Goal: Task Accomplishment & Management: Complete application form

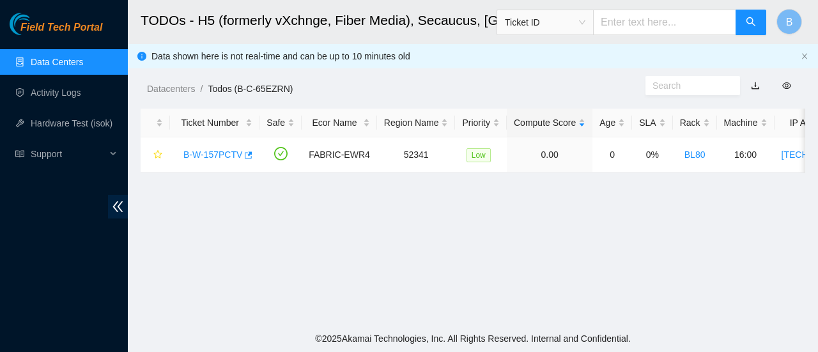
click at [33, 57] on link "Data Centers" at bounding box center [57, 62] width 52 height 10
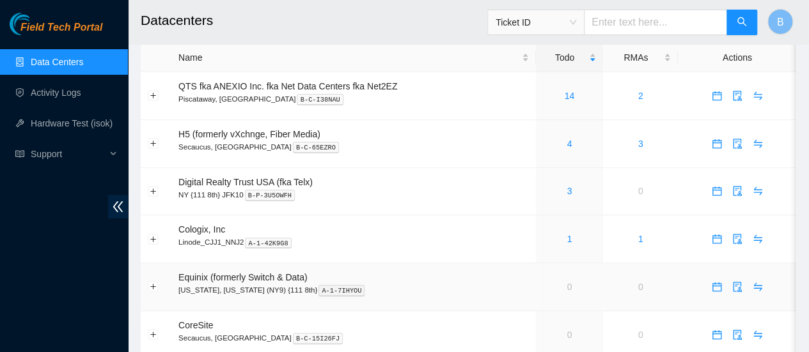
scroll to position [17, 0]
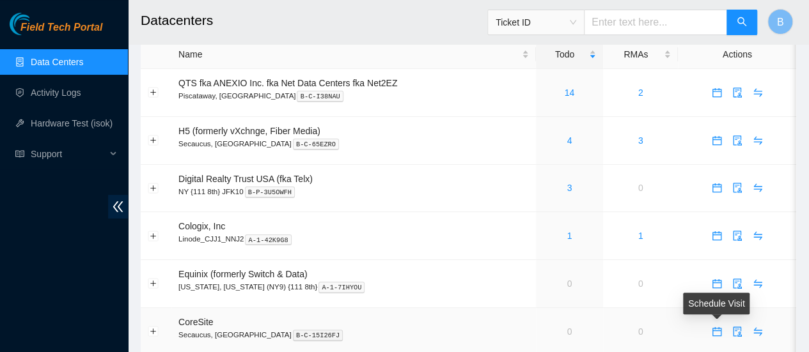
click at [713, 329] on icon "calendar" at bounding box center [717, 329] width 8 height 1
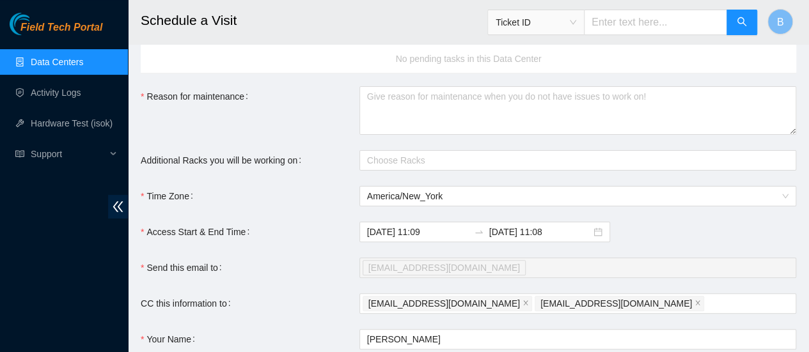
scroll to position [69, 0]
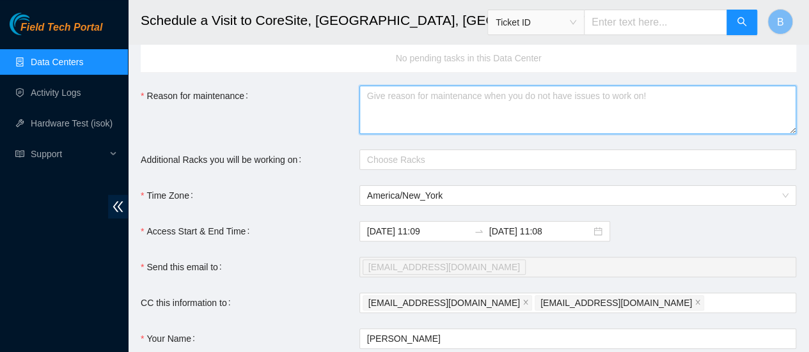
click at [411, 113] on textarea "Reason for maintenance" at bounding box center [577, 110] width 437 height 49
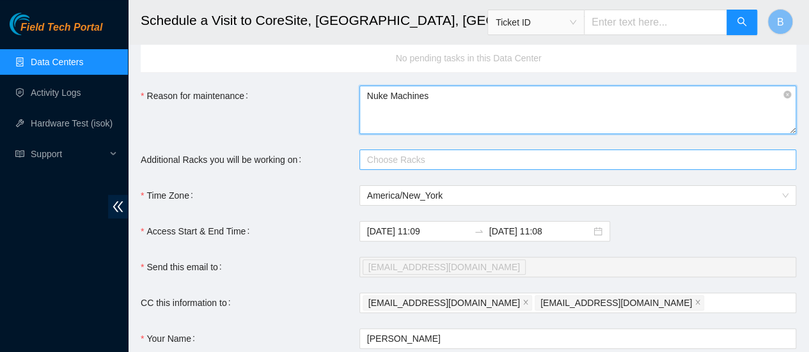
click at [402, 164] on div at bounding box center [570, 159] width 417 height 15
type textarea "Nuke Machines"
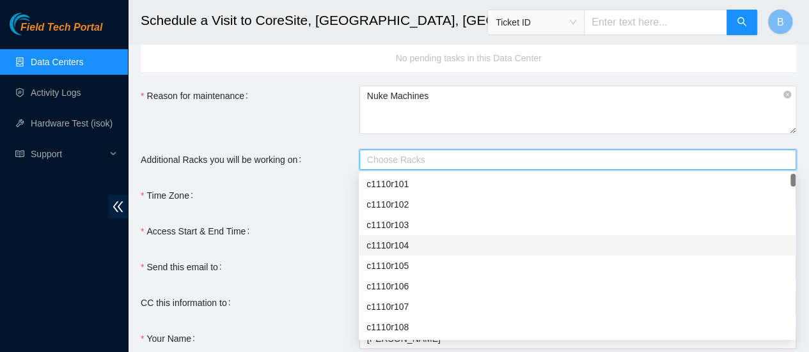
drag, startPoint x: 424, startPoint y: 246, endPoint x: 424, endPoint y: 40, distance: 205.8
click at [424, 40] on body "Field Tech Portal Data Centers Activity Logs Hardware Test (isok) Support Sched…" at bounding box center [404, 107] width 809 height 352
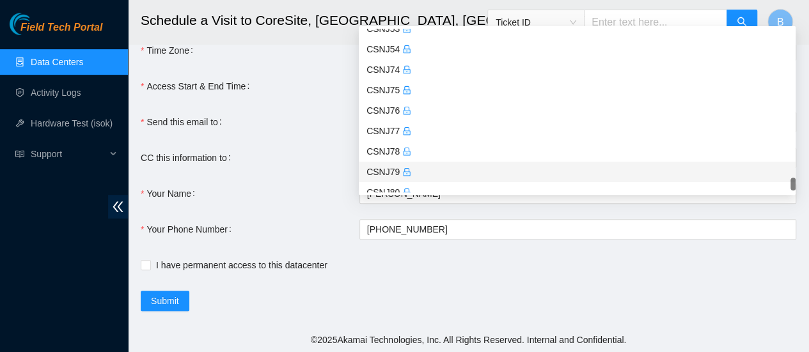
scroll to position [3116, 0]
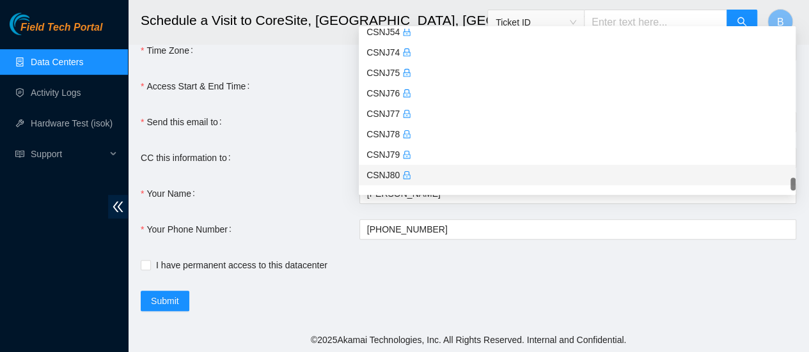
click at [380, 173] on div "CSNJ80" at bounding box center [576, 175] width 421 height 14
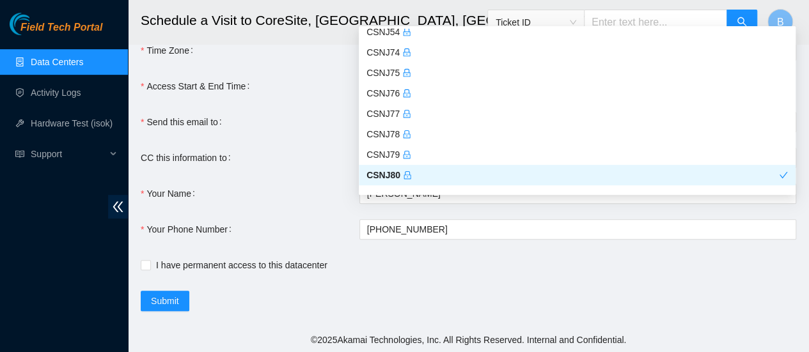
click at [376, 173] on div "CSNJ80" at bounding box center [572, 175] width 412 height 14
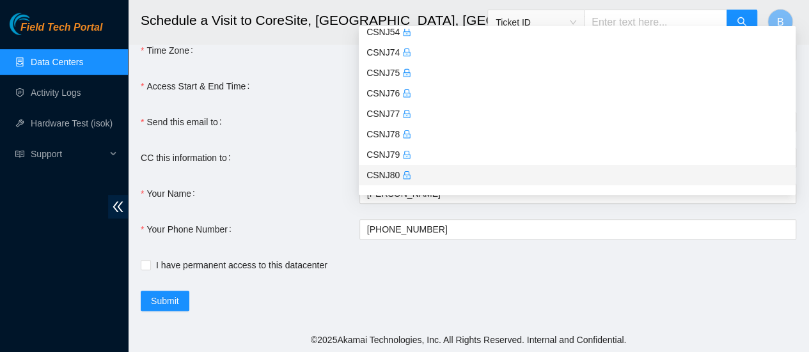
click at [376, 173] on div "CSNJ80" at bounding box center [576, 175] width 421 height 14
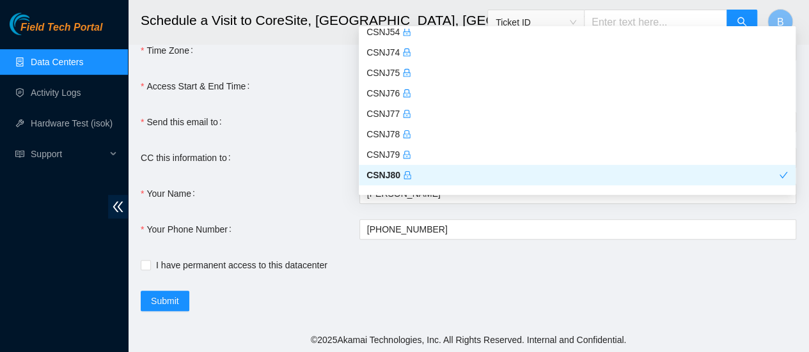
click at [306, 166] on div "CC this information to" at bounding box center [250, 158] width 219 height 20
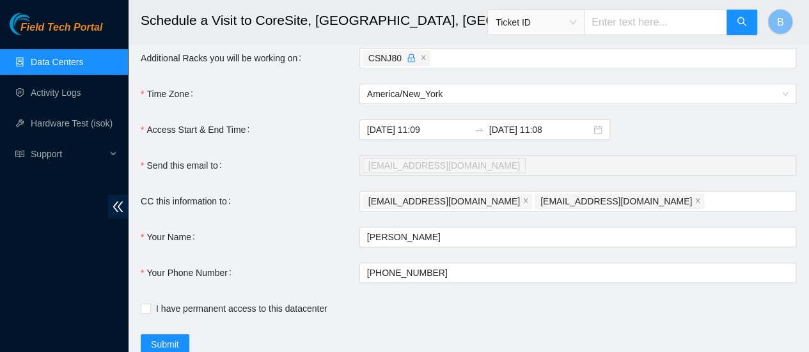
scroll to position [174, 0]
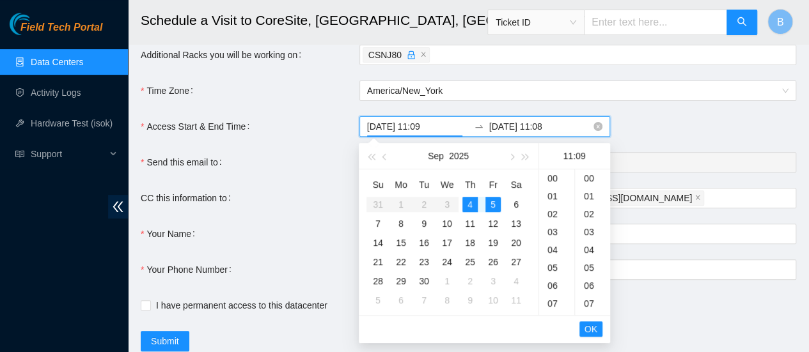
click at [440, 129] on input "2025-09-04 11:09" at bounding box center [418, 127] width 102 height 14
click at [471, 200] on div "4" at bounding box center [469, 204] width 15 height 15
type input "2025-09-04 11:09"
click at [598, 322] on button "OK" at bounding box center [590, 329] width 23 height 15
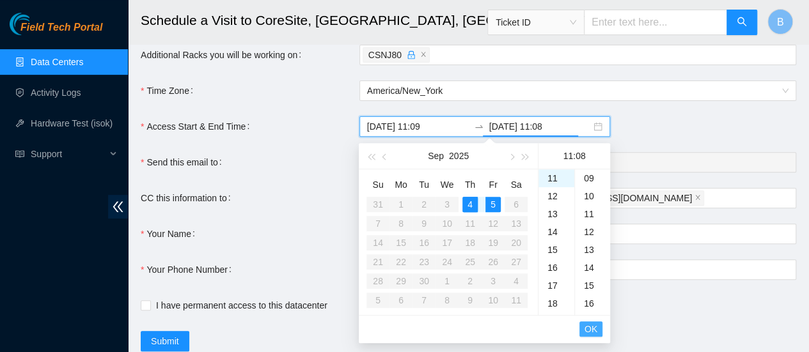
scroll to position [143, 0]
click at [468, 199] on div "4" at bounding box center [469, 204] width 15 height 15
click at [557, 307] on div "18" at bounding box center [556, 304] width 36 height 18
click at [589, 328] on span "OK" at bounding box center [590, 329] width 13 height 14
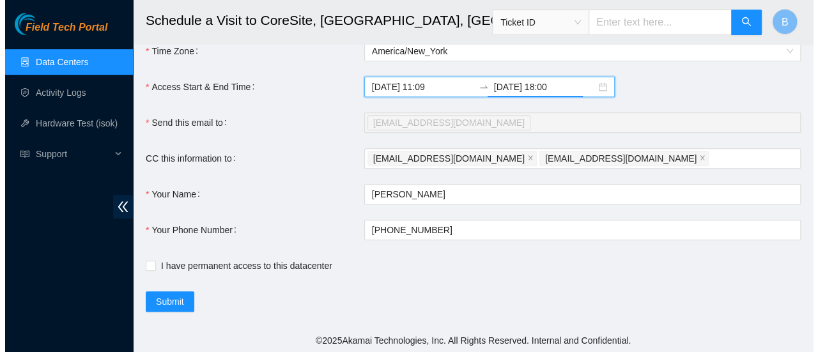
scroll to position [214, 0]
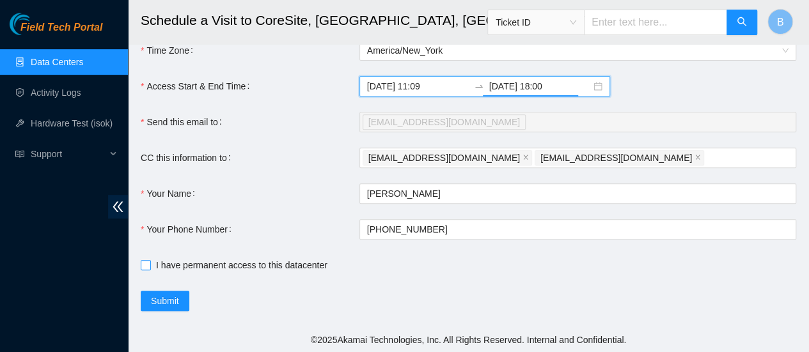
type input "2025-09-04 18:00"
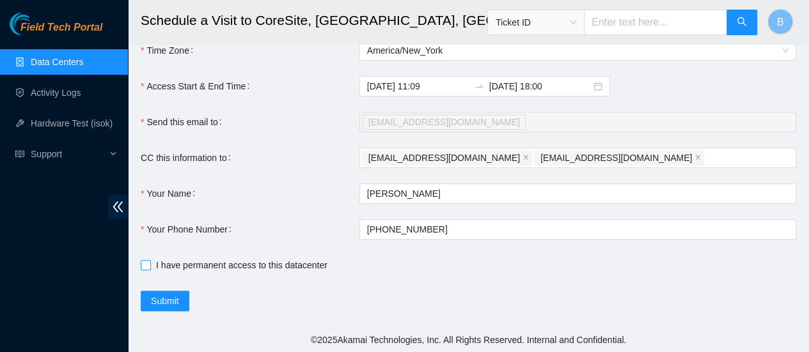
click at [151, 270] on span "I have permanent access to this datacenter" at bounding box center [242, 265] width 182 height 14
click at [150, 269] on input "I have permanent access to this datacenter" at bounding box center [145, 264] width 9 height 9
checkbox input "true"
click at [168, 297] on span "Submit" at bounding box center [165, 301] width 28 height 14
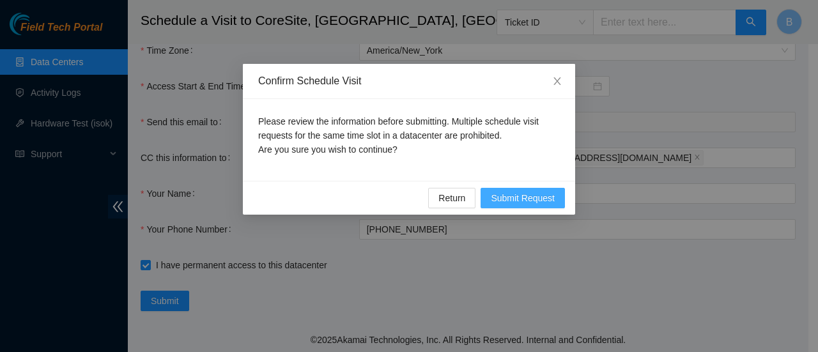
click at [508, 196] on span "Submit Request" at bounding box center [523, 198] width 64 height 14
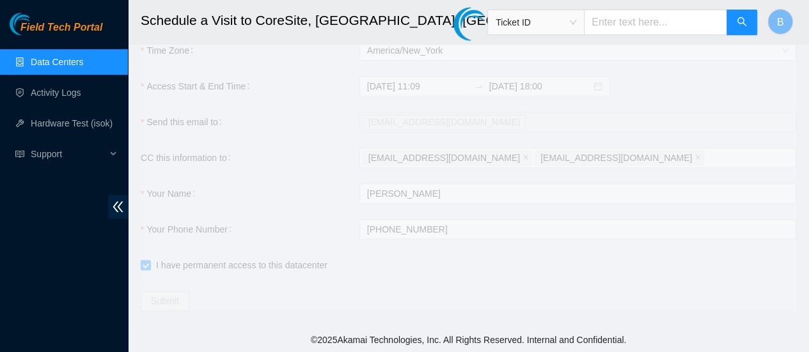
type input "2025-09-04 11:11"
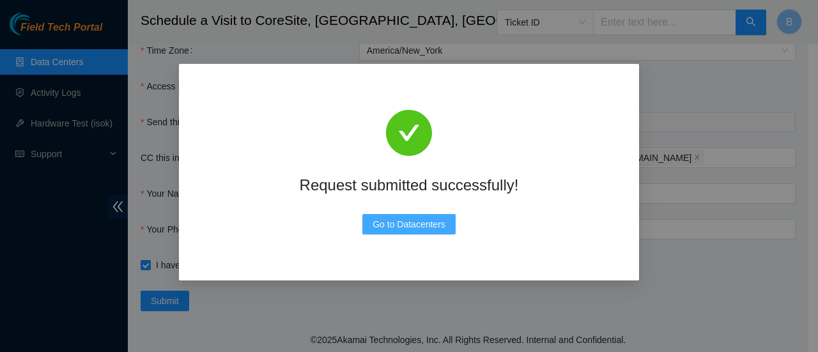
click at [424, 223] on span "Go to Datacenters" at bounding box center [409, 224] width 73 height 14
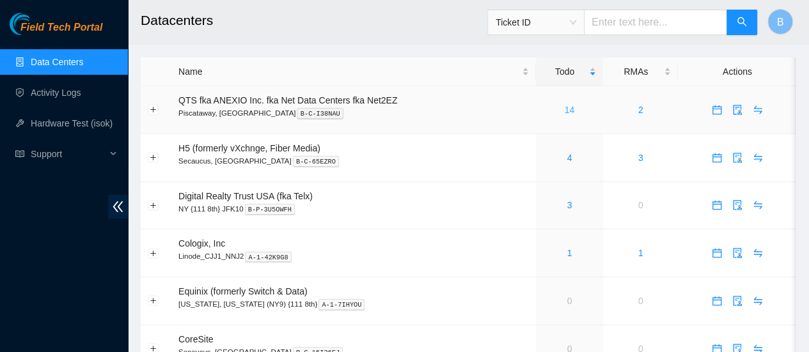
click at [569, 105] on link "14" at bounding box center [569, 110] width 10 height 10
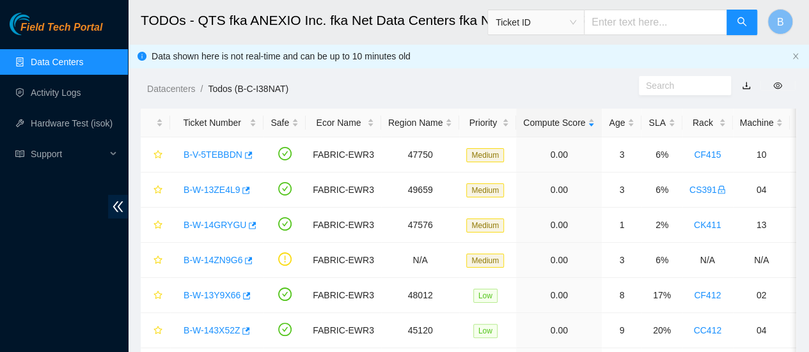
click at [41, 63] on link "Data Centers" at bounding box center [57, 62] width 52 height 10
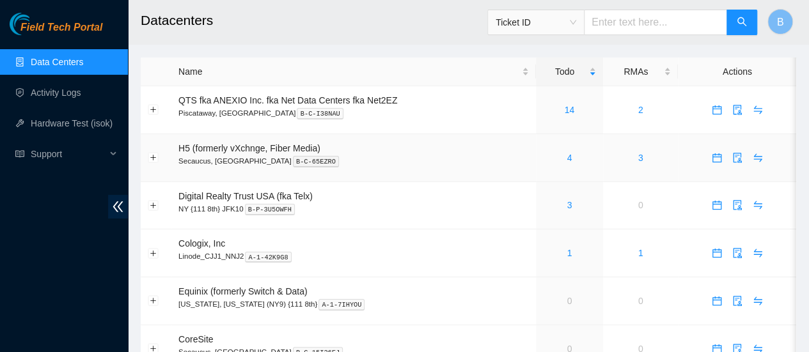
click at [571, 157] on div "4" at bounding box center [569, 158] width 53 height 14
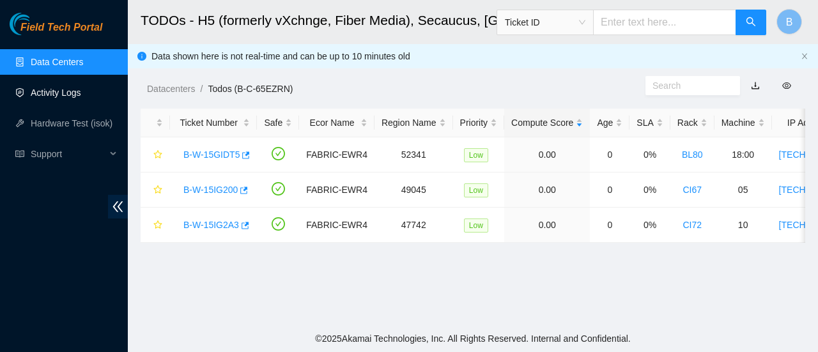
click at [63, 90] on link "Activity Logs" at bounding box center [56, 93] width 50 height 10
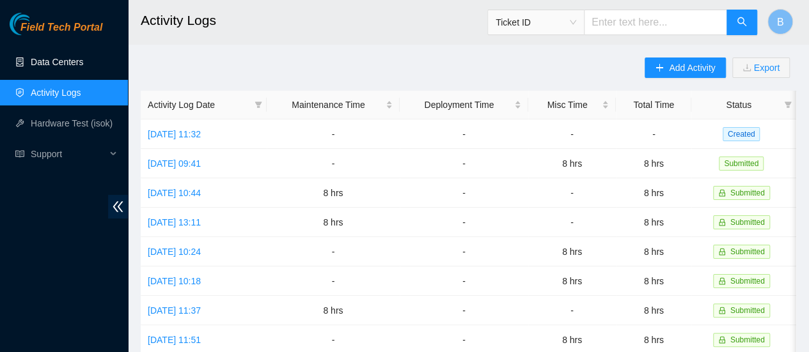
click at [42, 67] on link "Data Centers" at bounding box center [57, 62] width 52 height 10
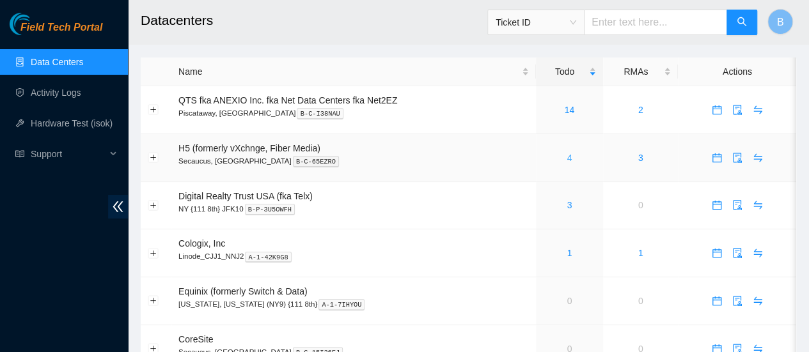
click at [566, 155] on link "4" at bounding box center [568, 158] width 5 height 10
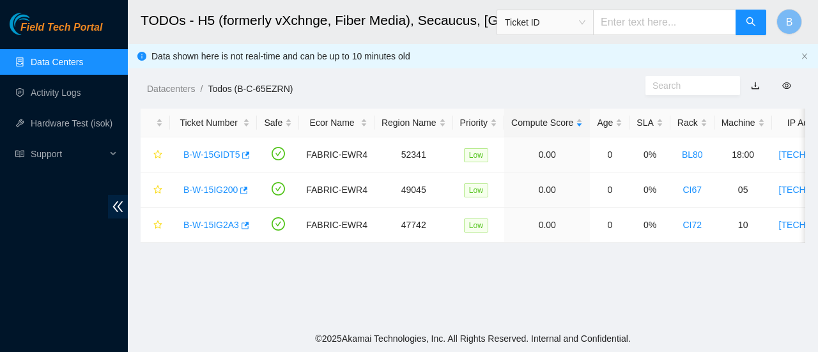
click at [50, 58] on link "Data Centers" at bounding box center [57, 62] width 52 height 10
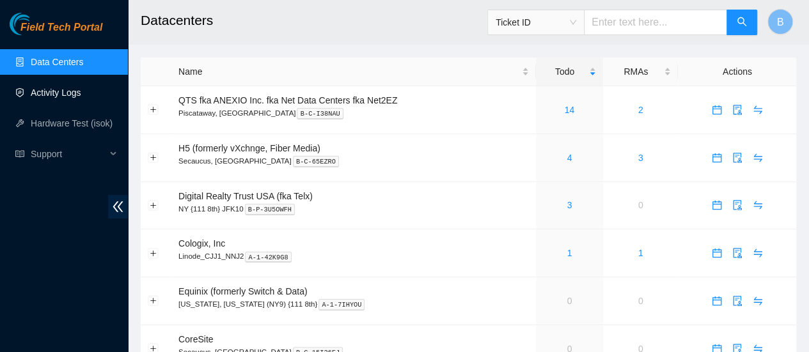
click at [54, 94] on link "Activity Logs" at bounding box center [56, 93] width 50 height 10
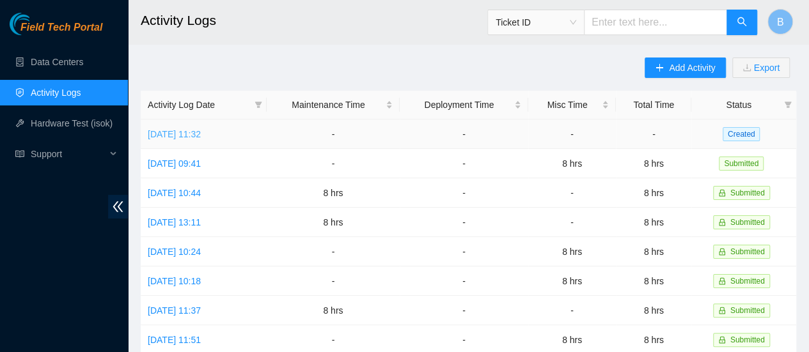
click at [201, 130] on link "[DATE] 11:32" at bounding box center [174, 134] width 53 height 10
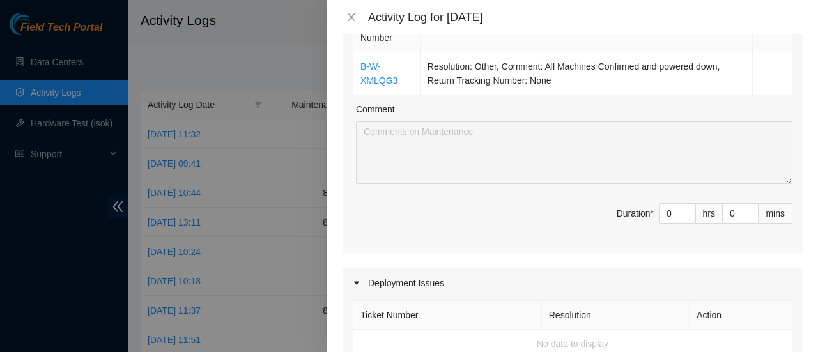
scroll to position [226, 0]
click at [671, 208] on input "0" at bounding box center [678, 214] width 36 height 19
type input "8"
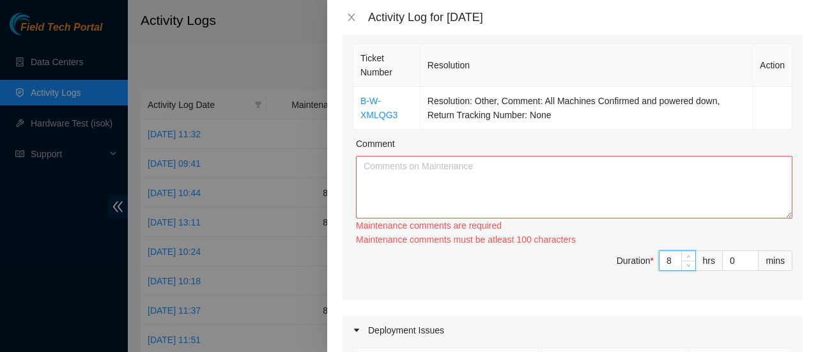
scroll to position [191, 0]
type input "8"
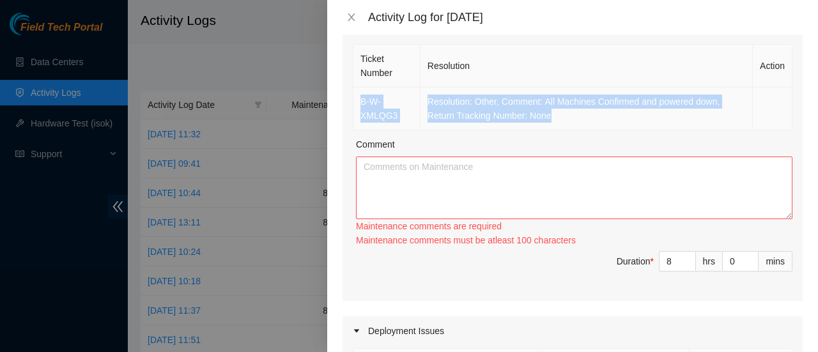
drag, startPoint x: 570, startPoint y: 117, endPoint x: 350, endPoint y: 96, distance: 220.9
click at [350, 96] on div "Ticket Number Resolution Action B-W-XMLQG3 Resolution: Other, Comment: All Mach…" at bounding box center [573, 172] width 460 height 260
click at [564, 114] on td "Resolution: Other, Comment: All Machines Confirmed and powered down, Return Tra…" at bounding box center [587, 109] width 332 height 43
drag, startPoint x: 564, startPoint y: 114, endPoint x: 357, endPoint y: 97, distance: 207.8
click at [357, 97] on tr "B-W-XMLQG3 Resolution: Other, Comment: All Machines Confirmed and powered down,…" at bounding box center [572, 109] width 439 height 43
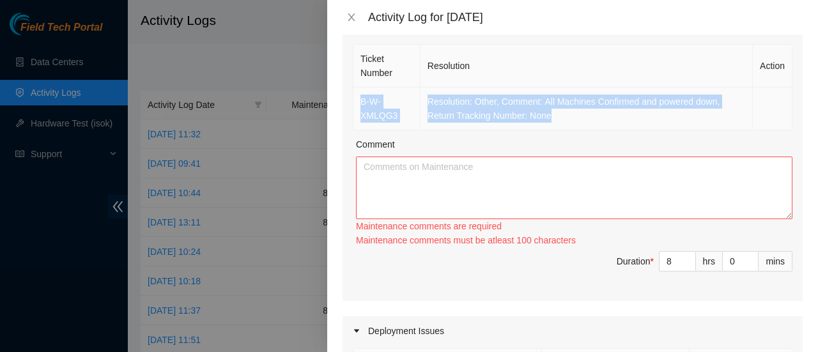
copy tr "B-W-XMLQG3 Resolution: Other, Comment: All Machines Confirmed and powered down,…"
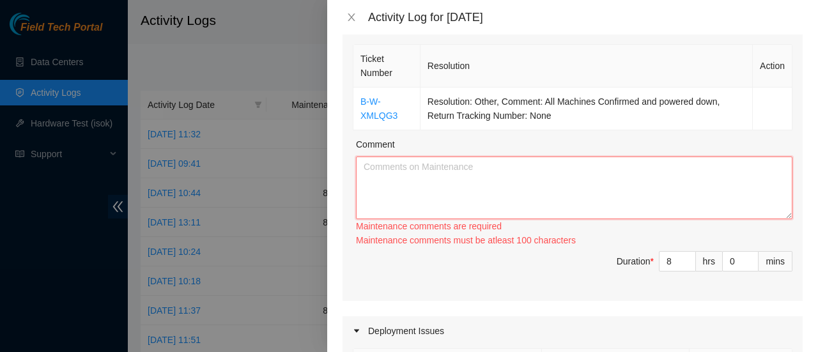
click at [408, 182] on textarea "Comment" at bounding box center [574, 188] width 437 height 63
paste textarea "B-W-XMLQG3 Resolution: Other, Comment: All Machines Confirmed and powered down,…"
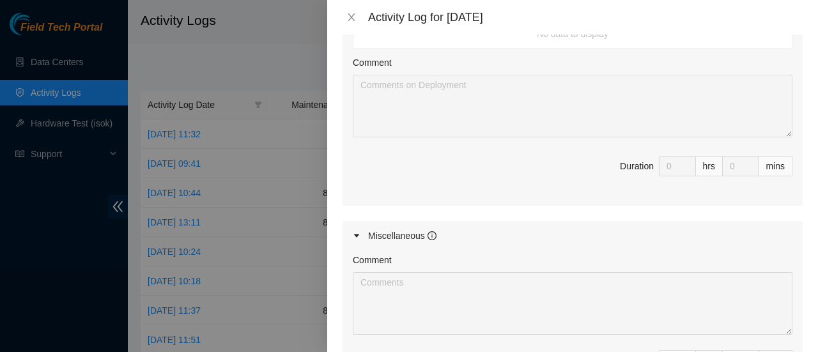
scroll to position [720, 0]
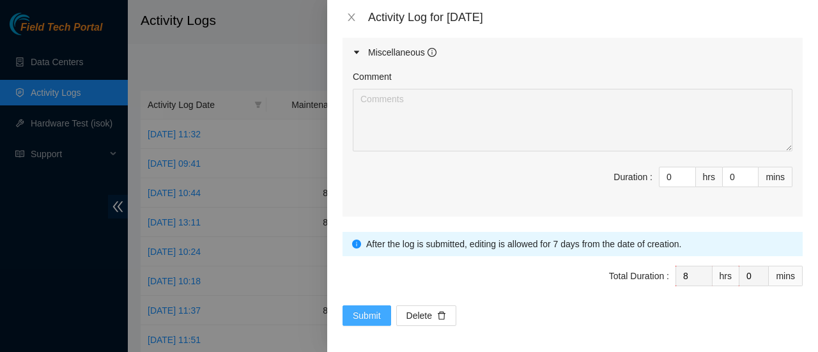
click at [364, 311] on span "Submit" at bounding box center [367, 316] width 28 height 14
click at [363, 315] on span "Submit" at bounding box center [367, 316] width 28 height 14
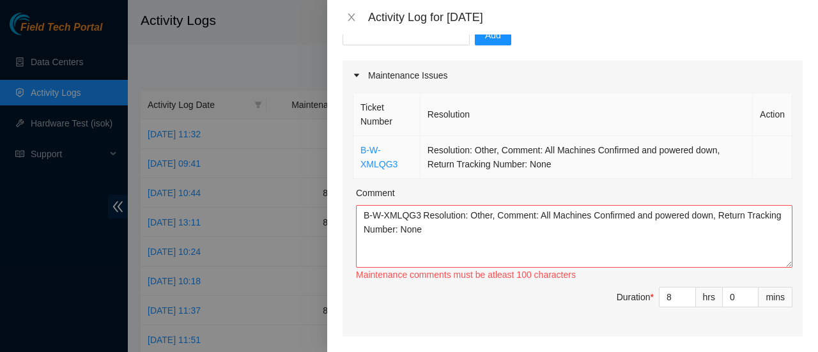
scroll to position [153, 0]
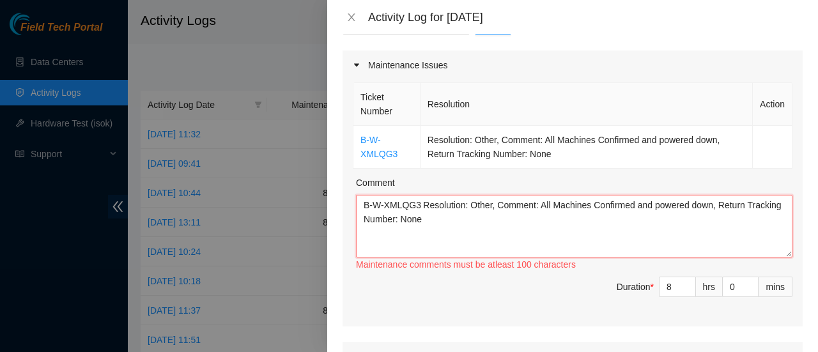
click at [469, 221] on textarea "B-W-XMLQG3 Resolution: Other, Comment: All Machines Confirmed and powered down,…" at bounding box center [574, 226] width 437 height 63
click at [360, 200] on textarea "B-W-XMLQG3 Resolution: Other, Comment: All Machines Confirmed and powered down,…" at bounding box center [574, 226] width 437 height 63
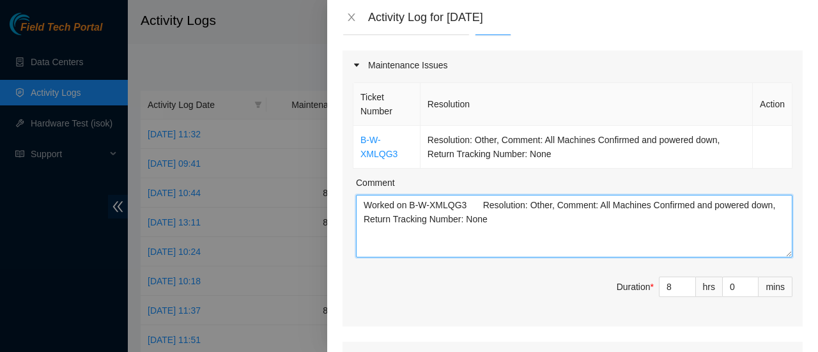
click at [473, 205] on textarea "Worked on B-W-XMLQG3 Resolution: Other, Comment: All Machines Confirmed and pow…" at bounding box center [574, 226] width 437 height 63
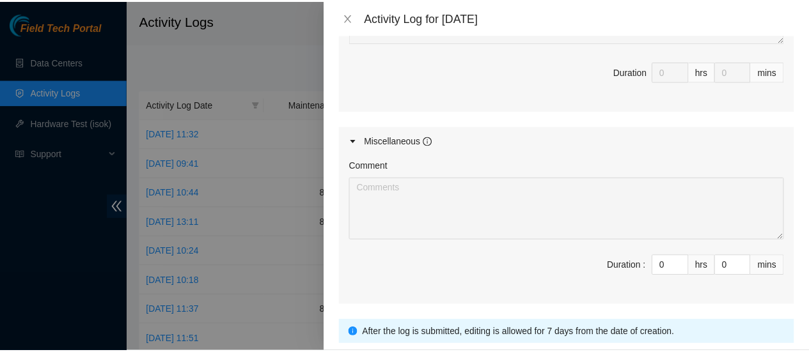
scroll to position [720, 0]
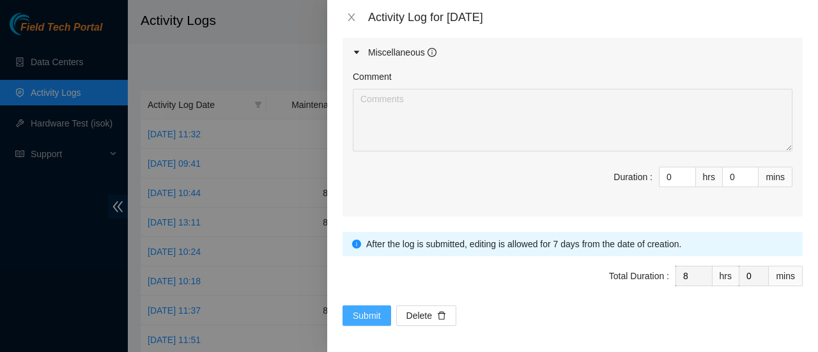
type textarea "Worked on B-W-XMLQG3 Resolution: Other, Comment: All Machines Confirmed and pow…"
click at [362, 315] on span "Submit" at bounding box center [367, 316] width 28 height 14
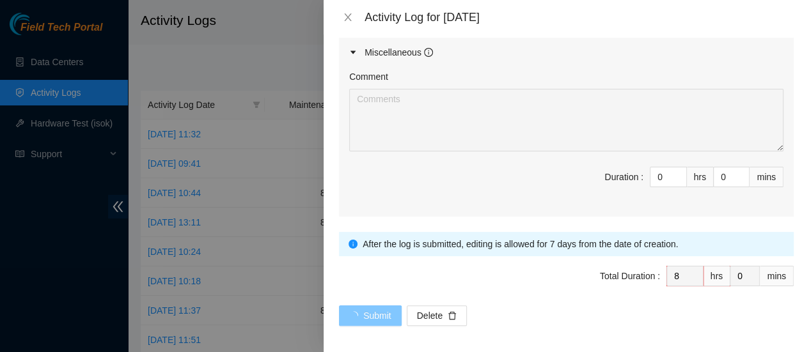
scroll to position [0, 0]
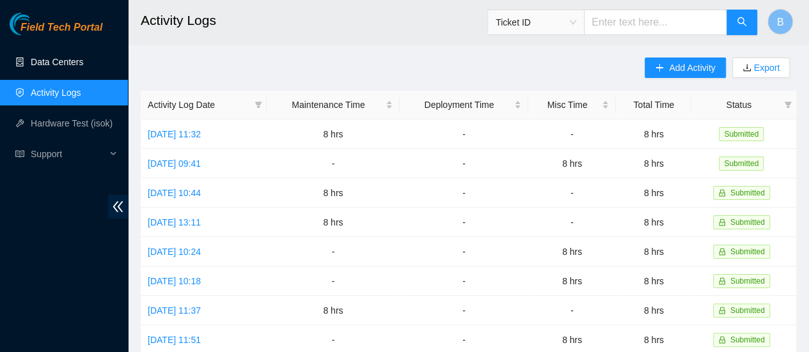
click at [52, 59] on link "Data Centers" at bounding box center [57, 62] width 52 height 10
